Goal: Entertainment & Leisure: Consume media (video, audio)

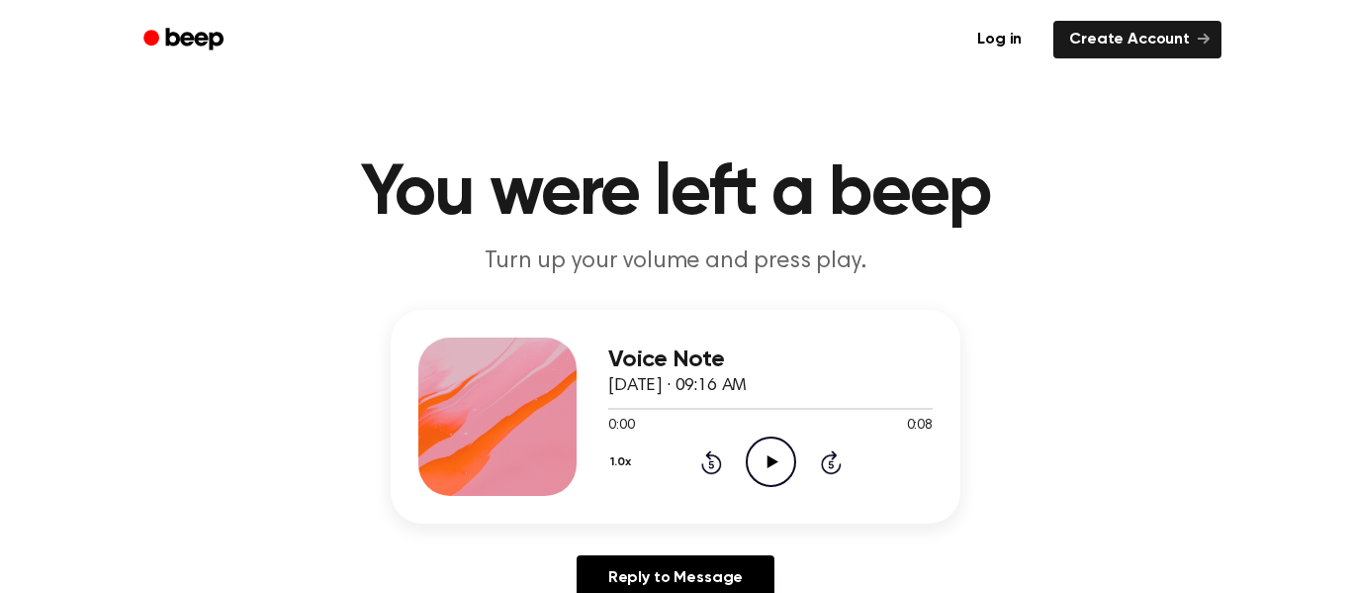
click at [777, 467] on icon "Play Audio" at bounding box center [771, 461] width 50 height 50
click at [766, 458] on icon "Play Audio" at bounding box center [771, 461] width 50 height 50
click at [778, 450] on icon "Play Audio" at bounding box center [771, 461] width 50 height 50
click at [760, 457] on icon "Play Audio" at bounding box center [771, 461] width 50 height 50
click at [768, 461] on icon at bounding box center [772, 461] width 11 height 13
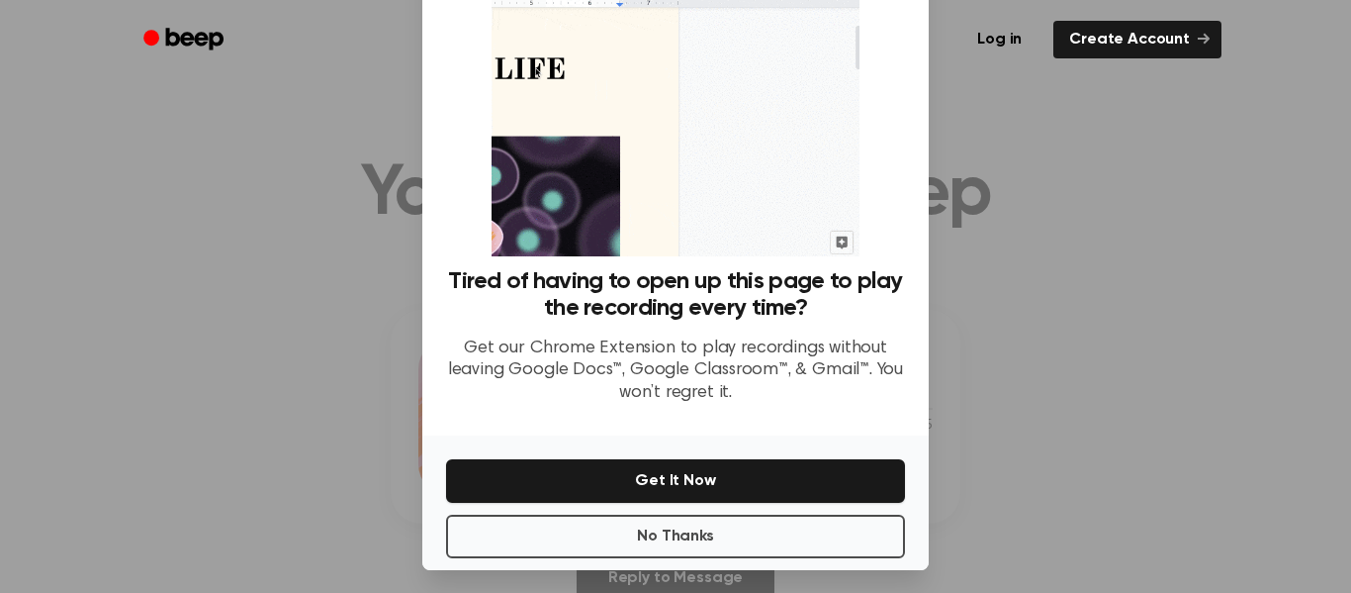
scroll to position [128, 0]
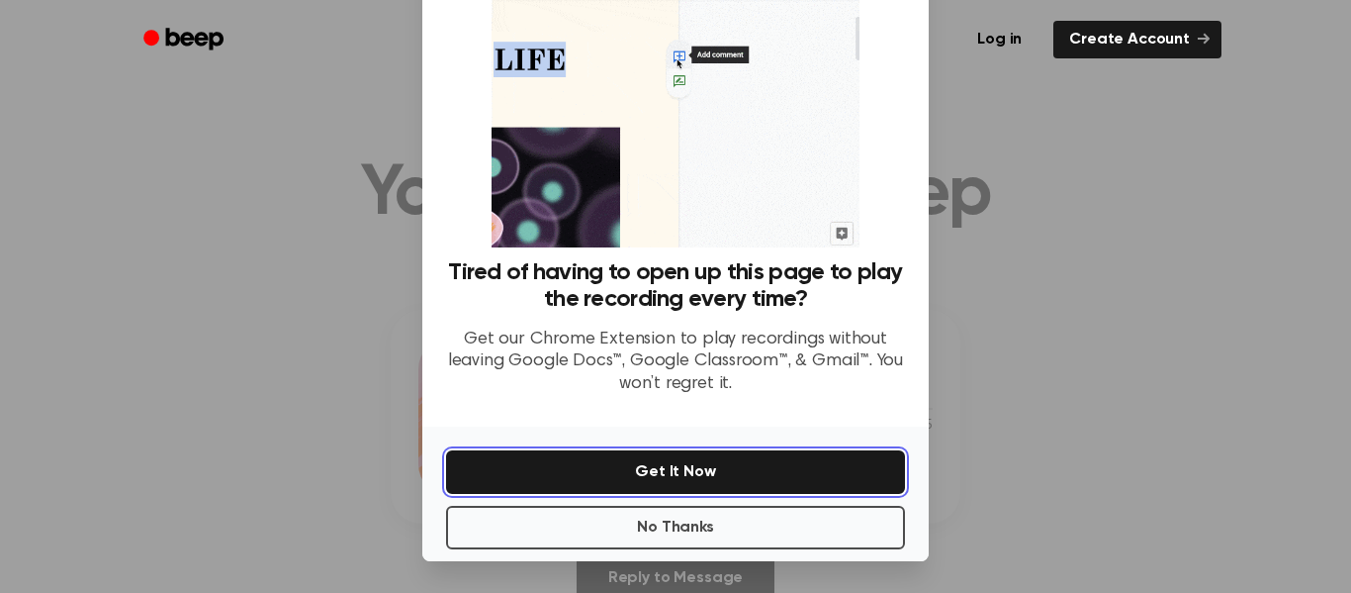
click at [803, 468] on button "Get It Now" at bounding box center [675, 472] width 459 height 44
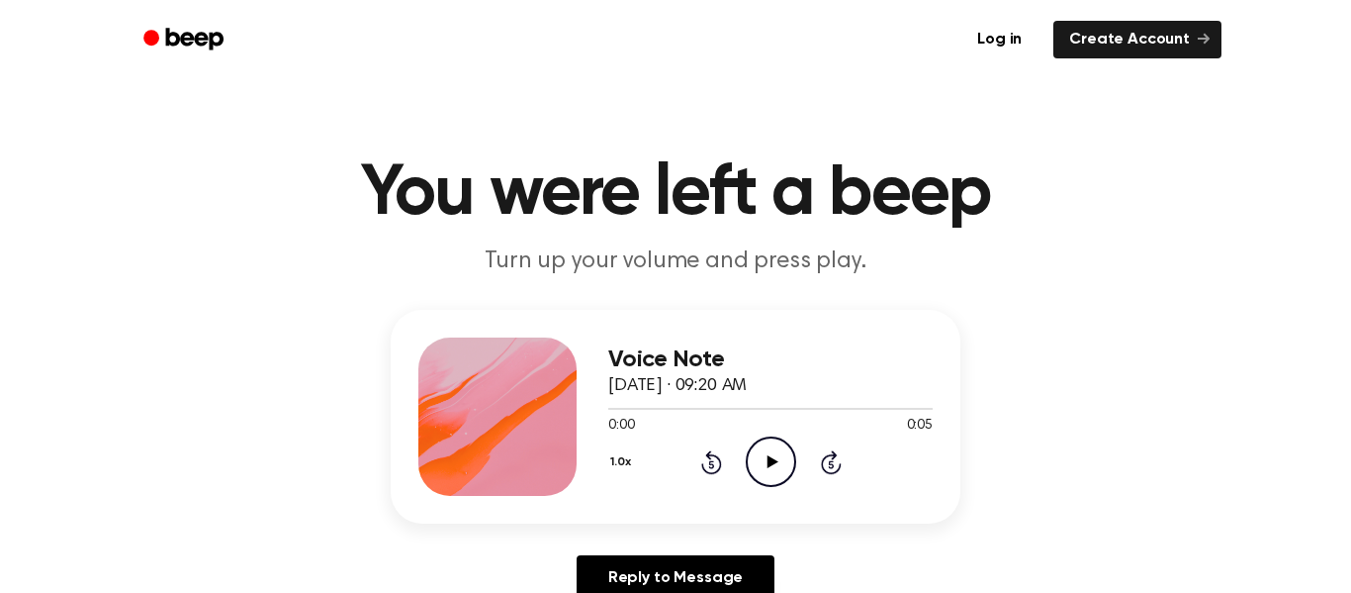
click at [775, 451] on icon "Play Audio" at bounding box center [771, 461] width 50 height 50
click at [767, 453] on icon "Play Audio" at bounding box center [771, 461] width 50 height 50
click at [781, 453] on icon "Play Audio" at bounding box center [771, 461] width 50 height 50
click at [767, 469] on icon "Play Audio" at bounding box center [771, 461] width 50 height 50
click at [620, 463] on button "1.0x" at bounding box center [623, 462] width 30 height 34
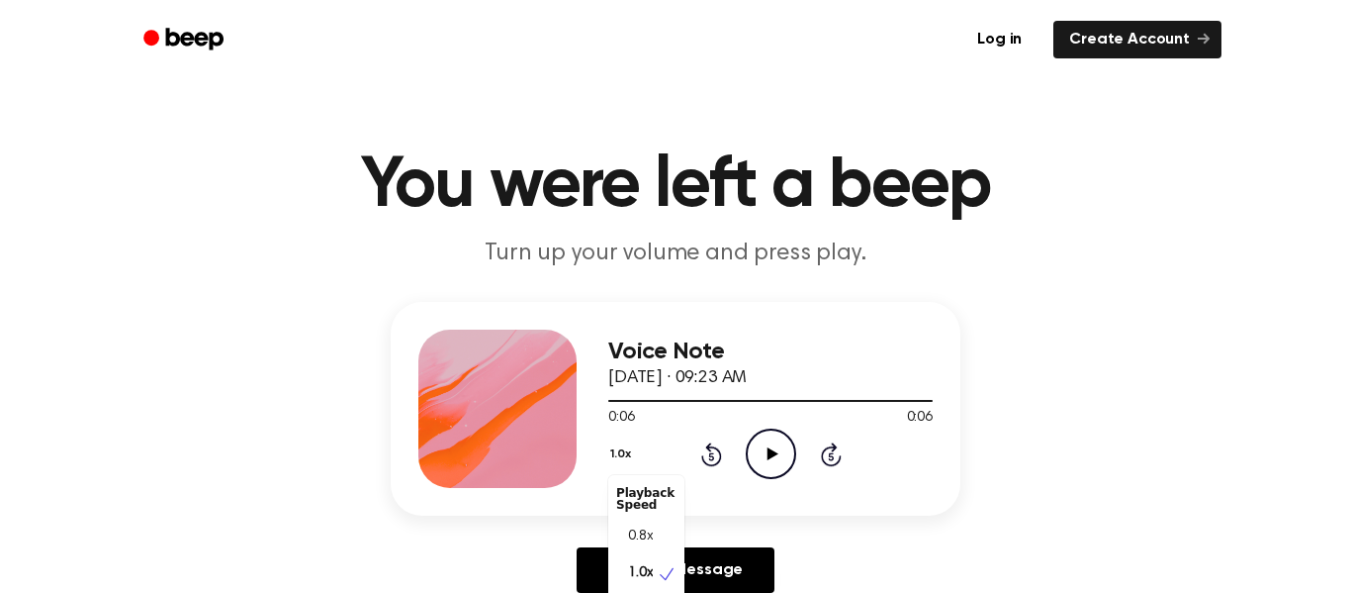
scroll to position [9, 0]
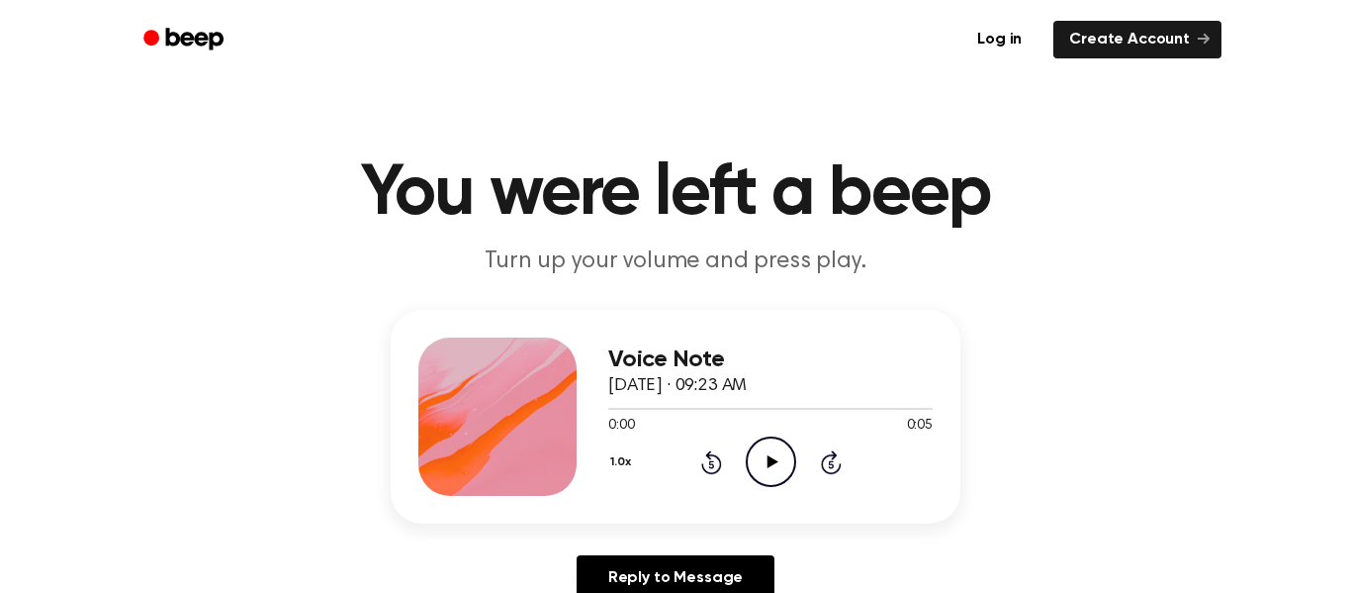
click at [754, 472] on icon "Play Audio" at bounding box center [771, 461] width 50 height 50
click at [764, 455] on icon "Play Audio" at bounding box center [771, 461] width 50 height 50
